Goal: Transaction & Acquisition: Download file/media

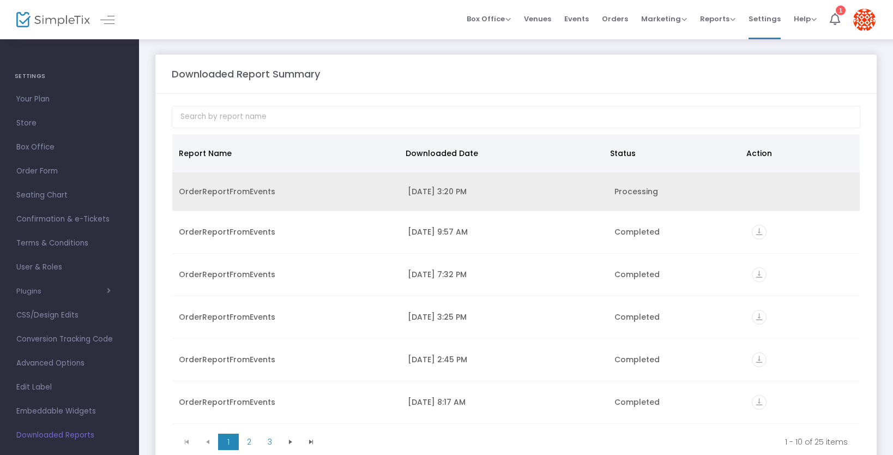
click at [608, 192] on td "Processing" at bounding box center [676, 191] width 137 height 39
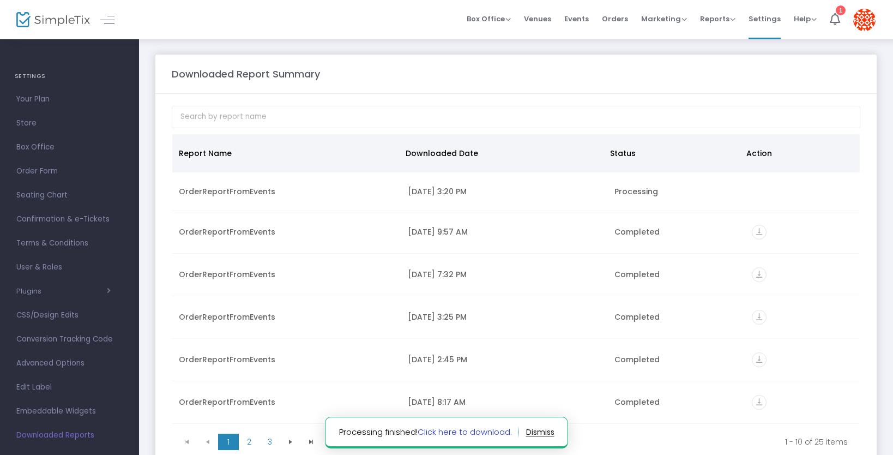
click at [486, 428] on link "Click here to download." at bounding box center [464, 431] width 94 height 11
click at [836, 18] on icon at bounding box center [835, 19] width 10 height 12
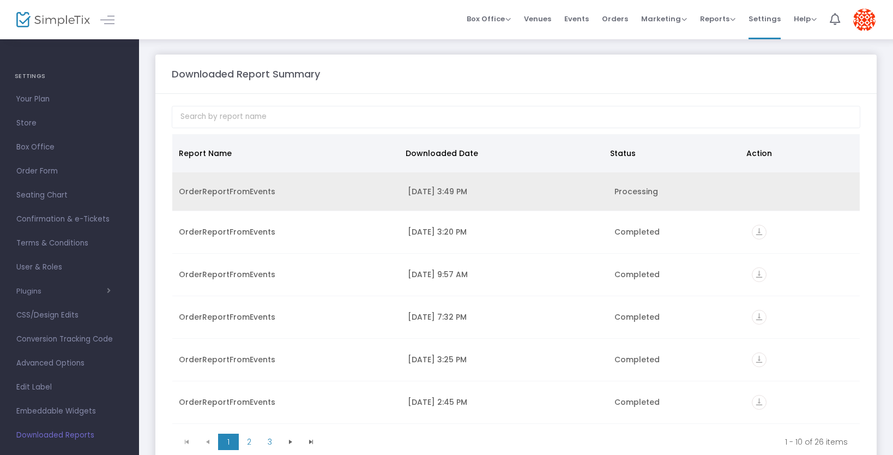
click at [628, 189] on div "Processing" at bounding box center [676, 191] width 124 height 11
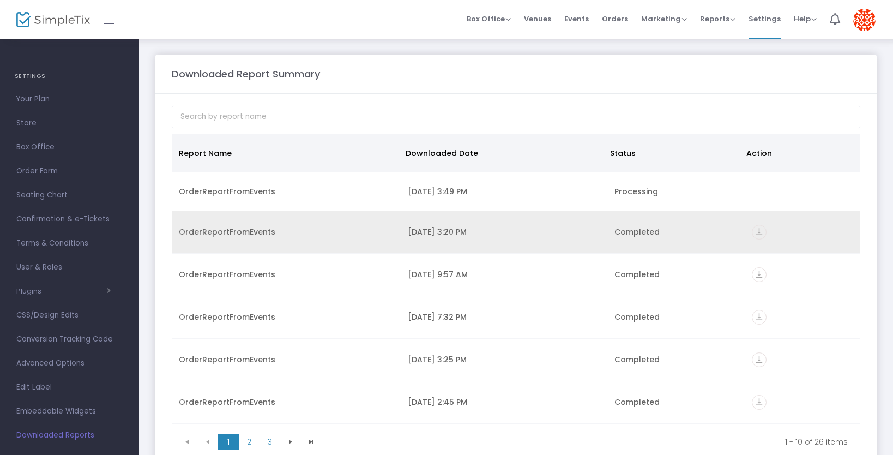
click at [754, 234] on icon "vertical_align_bottom" at bounding box center [759, 232] width 15 height 15
